Goal: Task Accomplishment & Management: Manage account settings

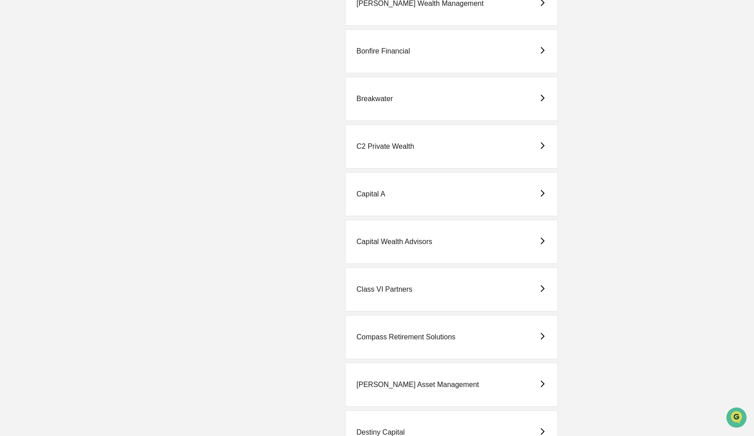
scroll to position [398, 0]
click at [375, 191] on div "Capital A" at bounding box center [451, 196] width 213 height 44
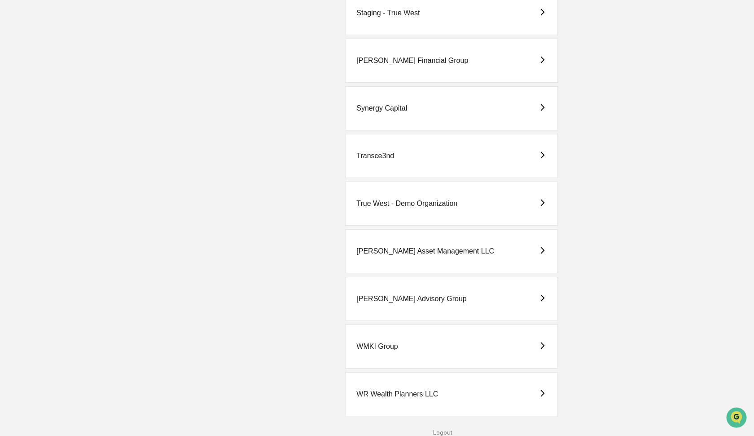
scroll to position [2018, 0]
click at [394, 199] on div "True West - Demo Organization" at bounding box center [407, 203] width 101 height 8
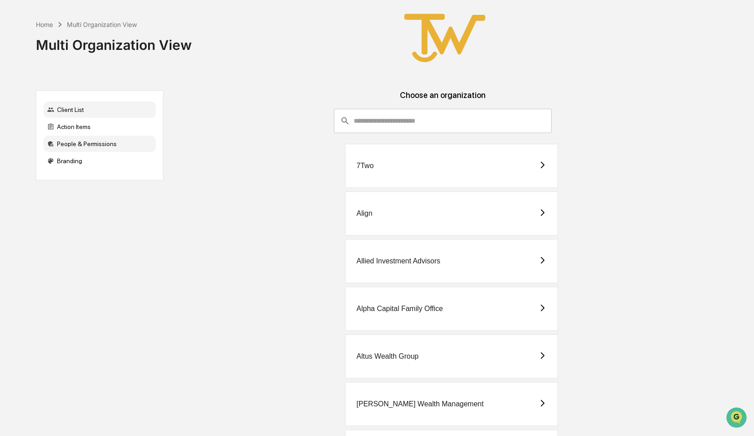
click at [84, 143] on div "People & Permissions" at bounding box center [100, 144] width 112 height 16
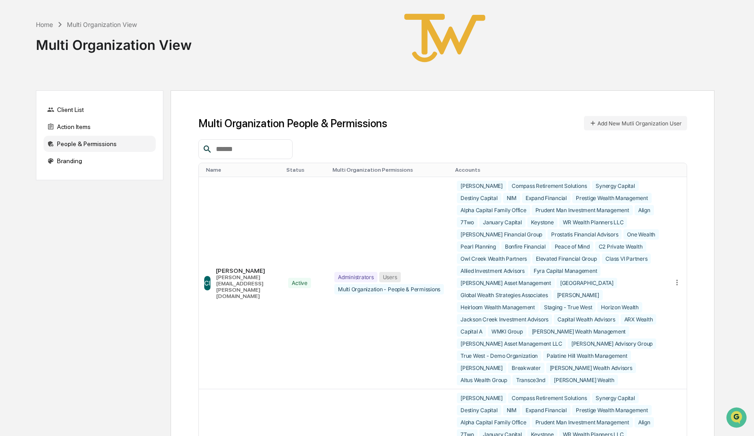
click at [281, 149] on input "text" at bounding box center [250, 149] width 76 height 12
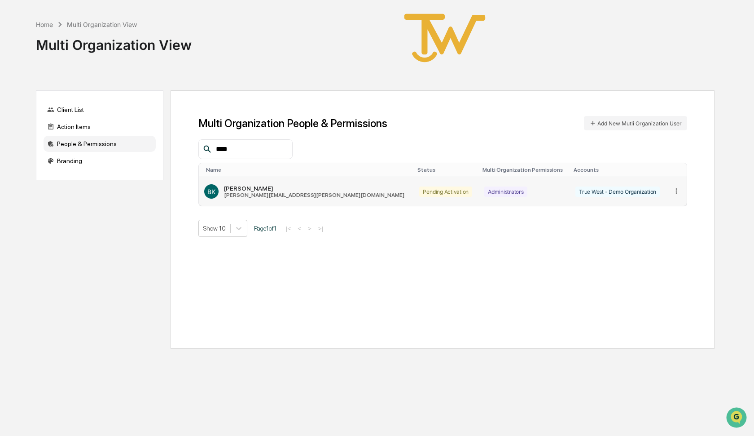
type input "****"
click at [673, 188] on icon at bounding box center [677, 191] width 9 height 9
click at [199, 76] on div "Home Multi Organization View Multi Organization View" at bounding box center [375, 38] width 679 height 76
